Goal: Task Accomplishment & Management: Manage account settings

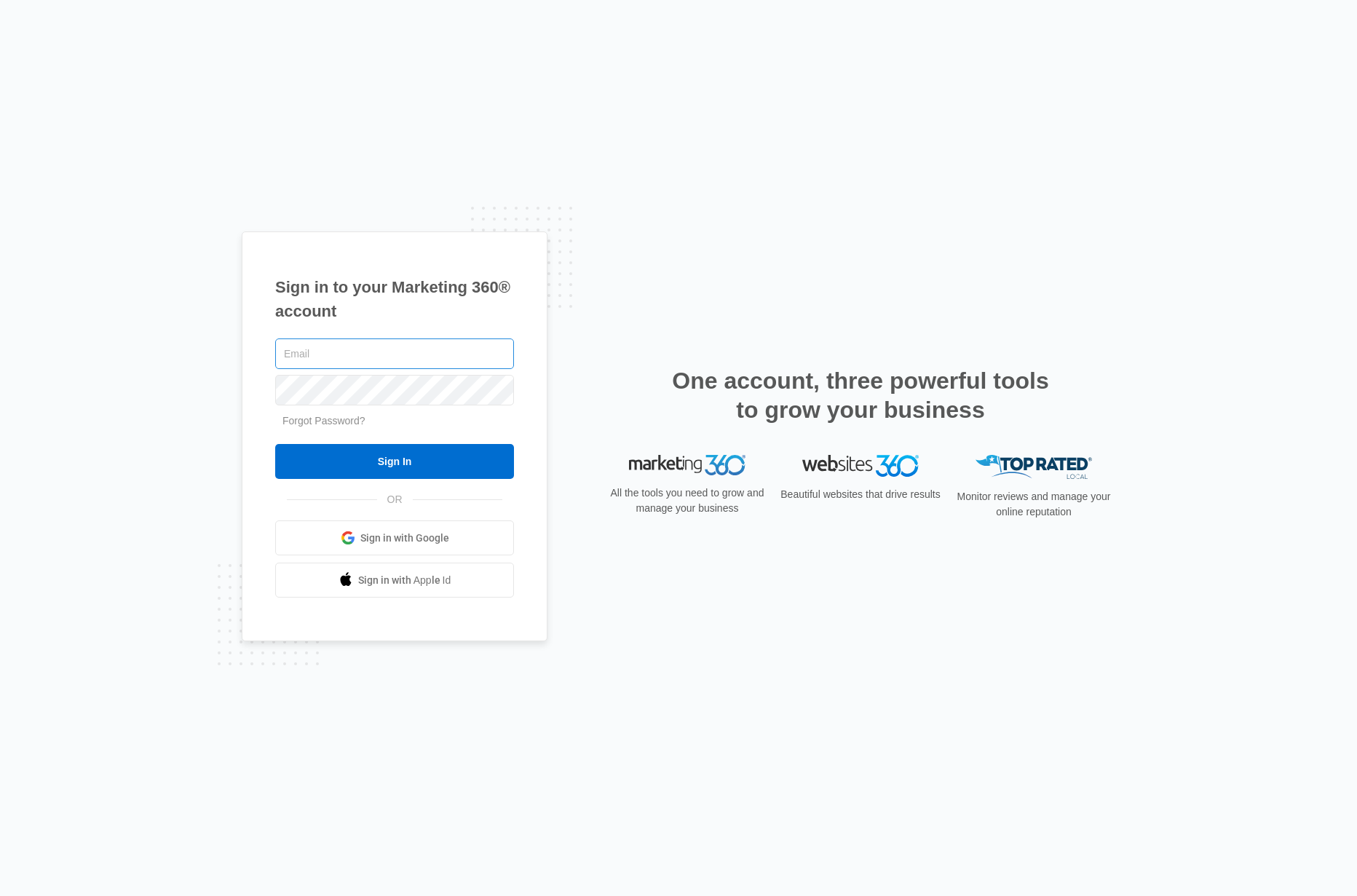
click at [312, 356] on input "text" at bounding box center [394, 354] width 238 height 31
type input "speterson@biztv.com"
click at [389, 454] on input "Sign In" at bounding box center [394, 461] width 238 height 35
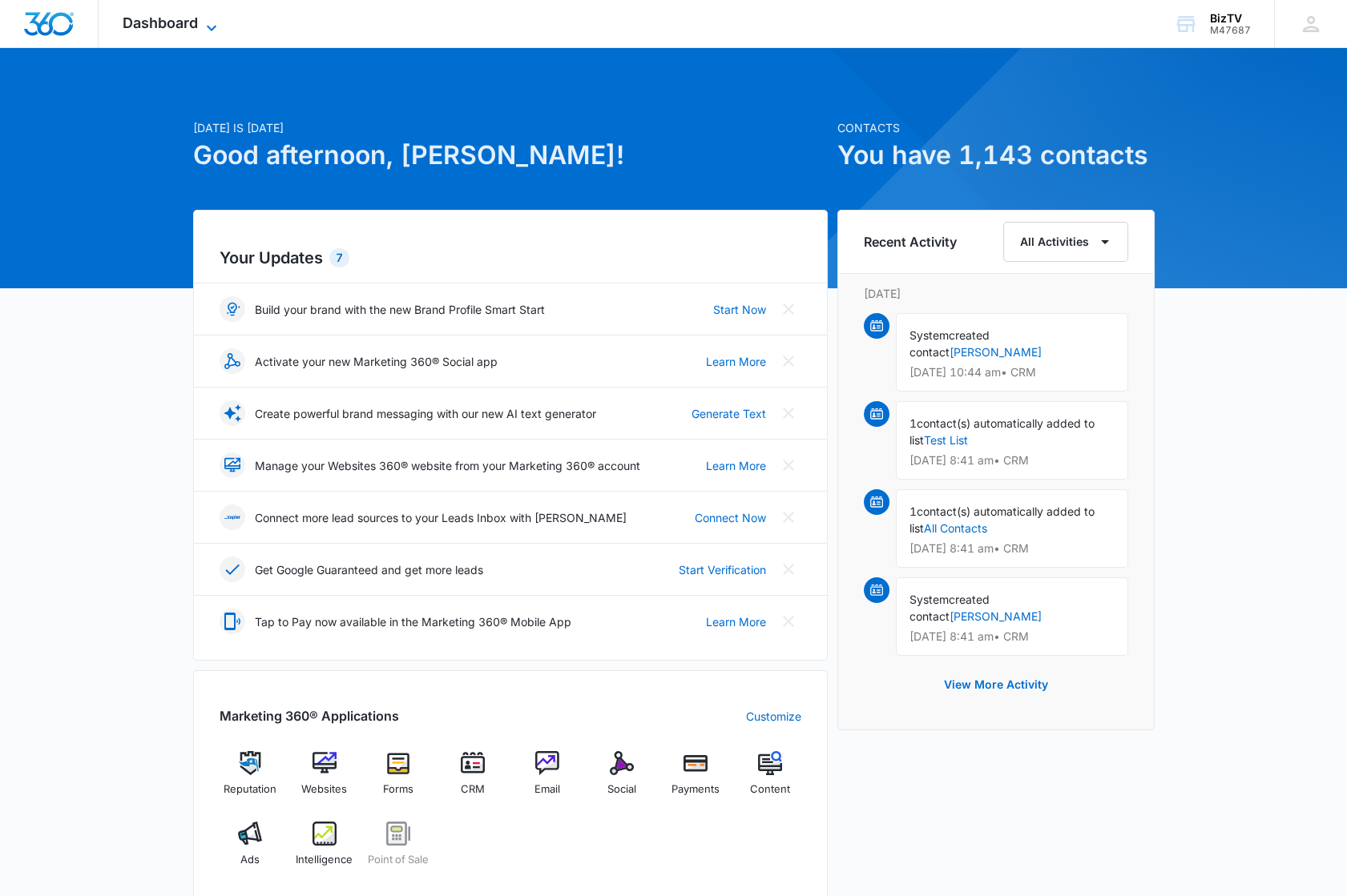
click at [167, 24] on span "Dashboard" at bounding box center [160, 23] width 75 height 17
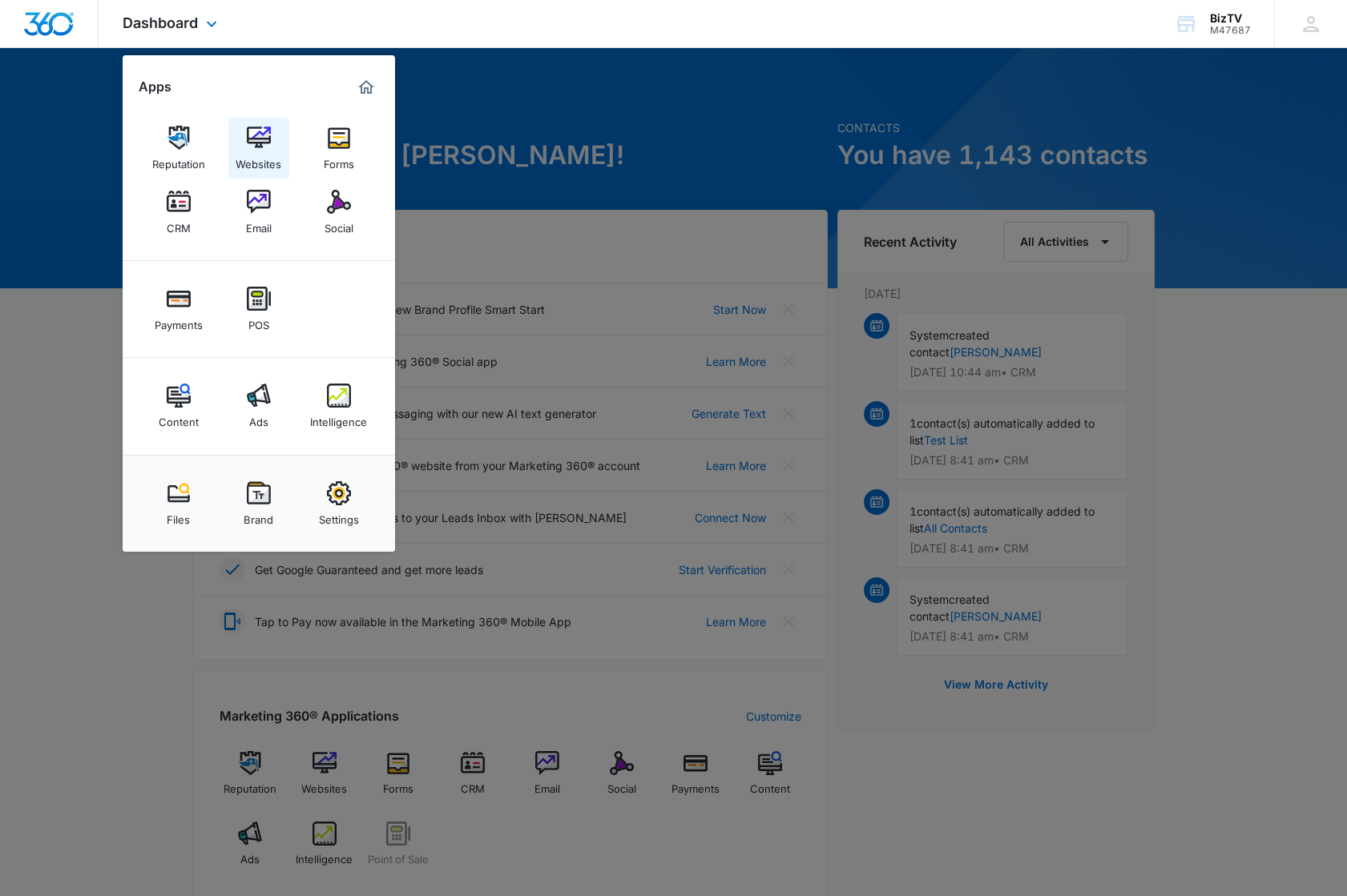
click at [268, 144] on img at bounding box center [259, 138] width 24 height 24
